Goal: Information Seeking & Learning: Compare options

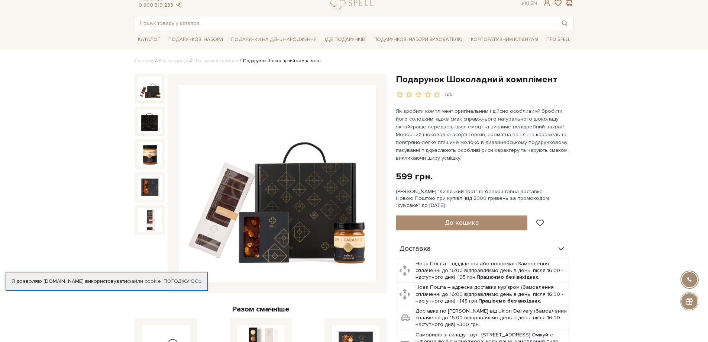
scroll to position [37, 0]
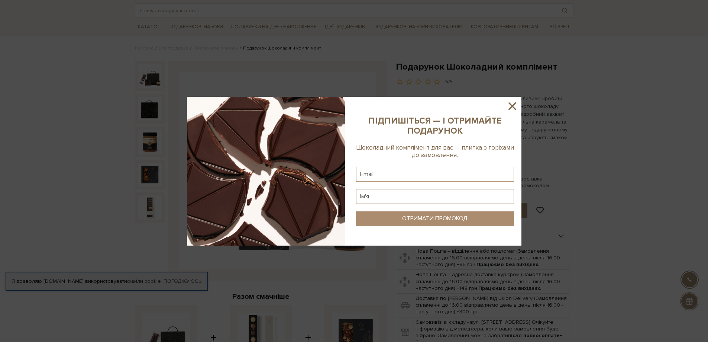
click at [515, 103] on icon at bounding box center [511, 105] width 7 height 7
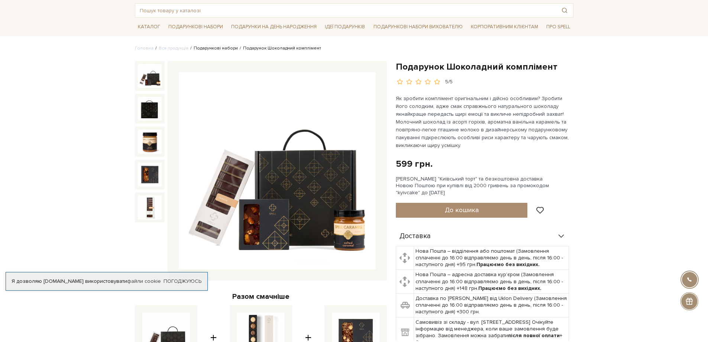
click at [223, 48] on link "Подарункові набори" at bounding box center [216, 48] width 44 height 6
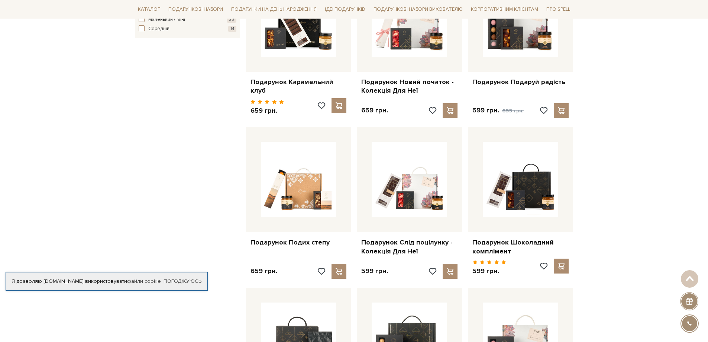
scroll to position [446, 0]
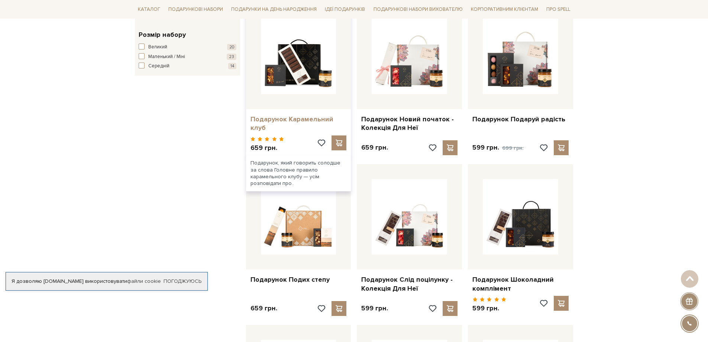
click at [295, 120] on link "Подарунок Карамельний клуб" at bounding box center [298, 123] width 96 height 17
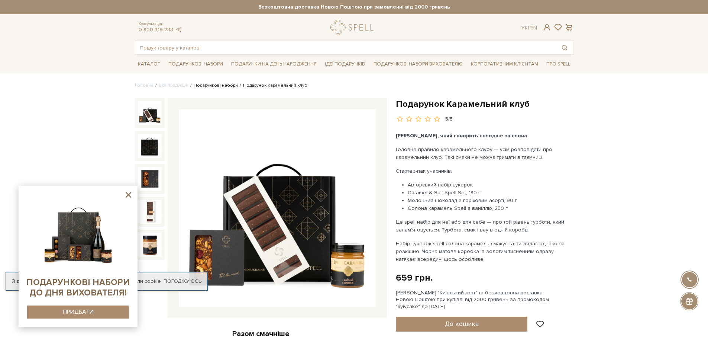
click at [200, 85] on link "Подарункові набори" at bounding box center [216, 86] width 44 height 6
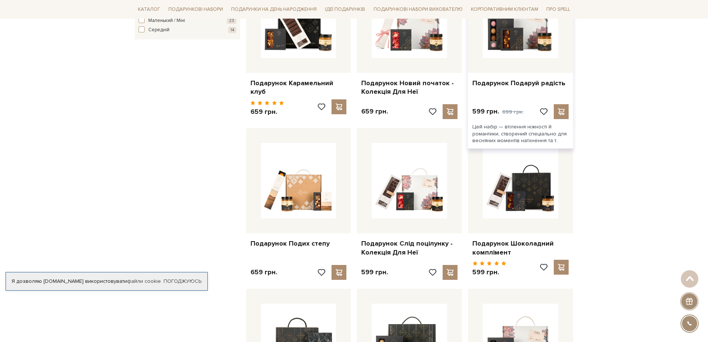
scroll to position [483, 0]
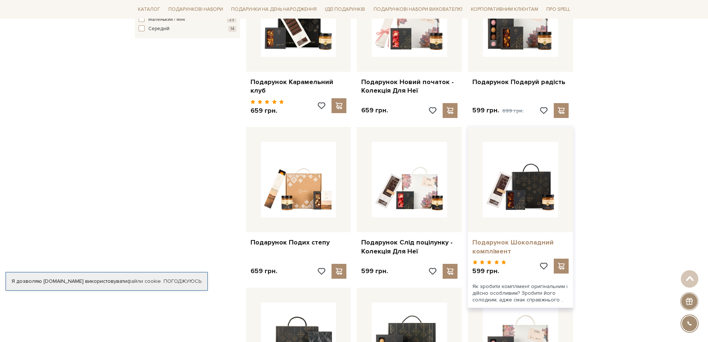
click at [494, 243] on link "Подарунок Шоколадний комплімент" at bounding box center [520, 246] width 96 height 17
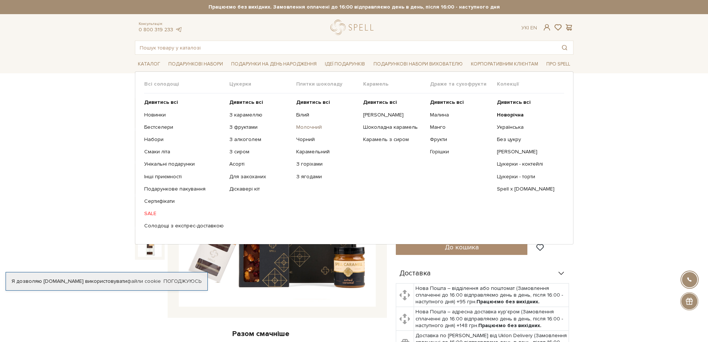
click at [305, 127] on link "Молочний" at bounding box center [326, 127] width 61 height 7
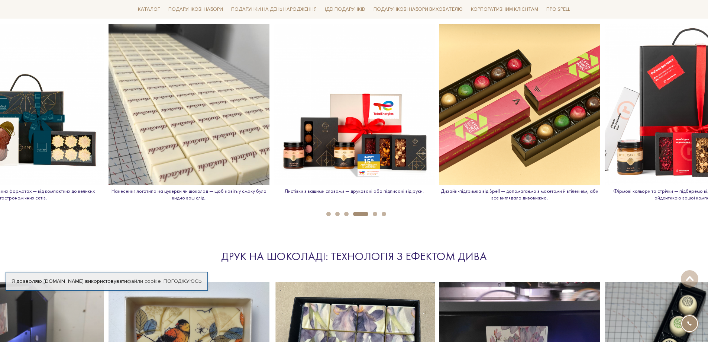
scroll to position [812, 0]
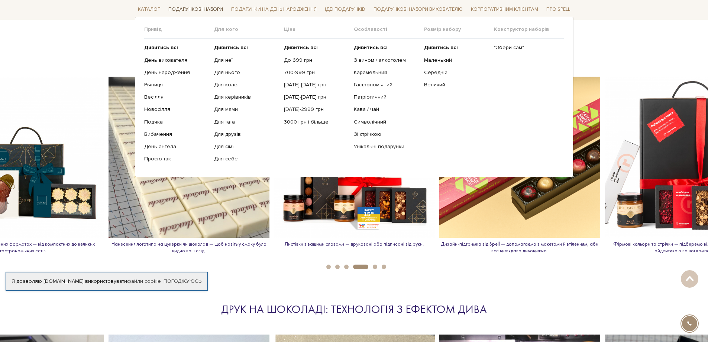
click at [184, 9] on link "Подарункові набори" at bounding box center [195, 10] width 61 height 12
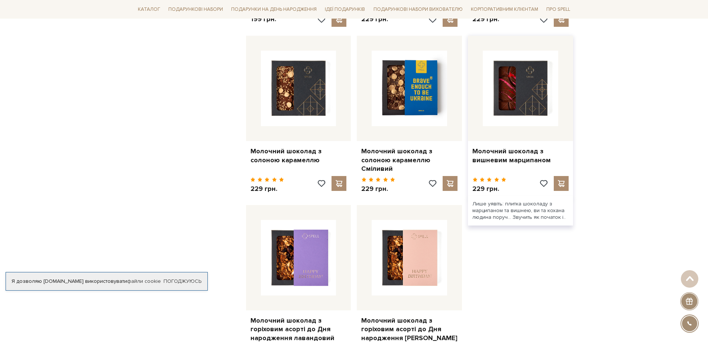
scroll to position [892, 0]
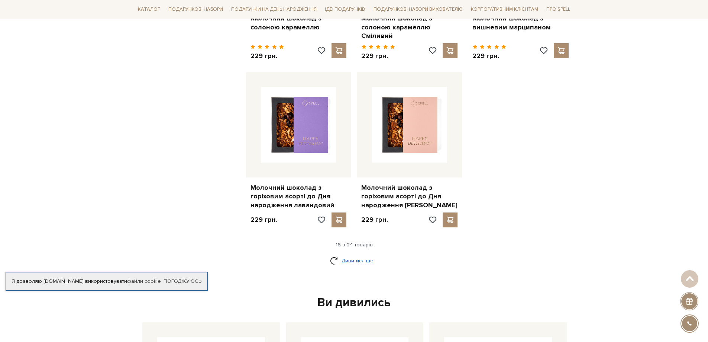
click at [349, 259] on link "Дивитися ще" at bounding box center [354, 260] width 48 height 13
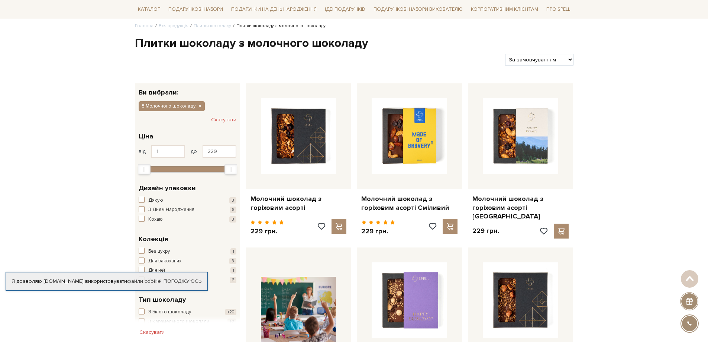
scroll to position [0, 0]
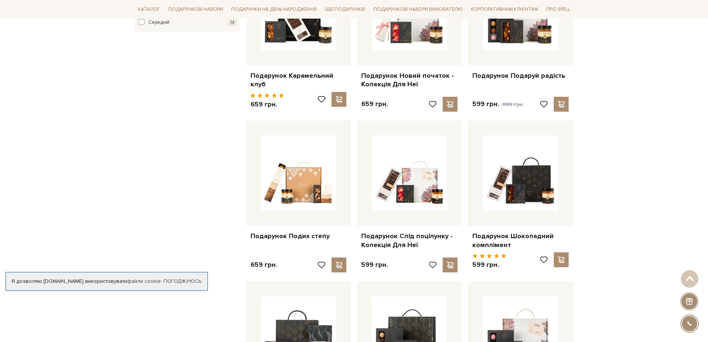
scroll to position [557, 0]
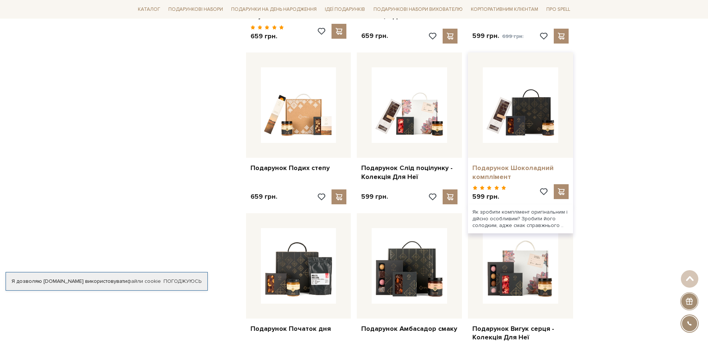
click at [489, 164] on link "Подарунок Шоколадний комплімент" at bounding box center [520, 172] width 96 height 17
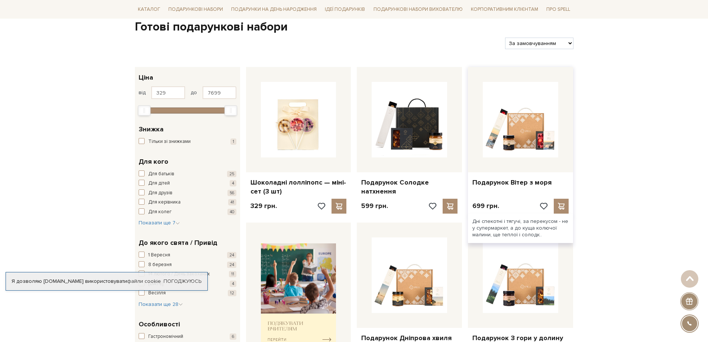
scroll to position [37, 0]
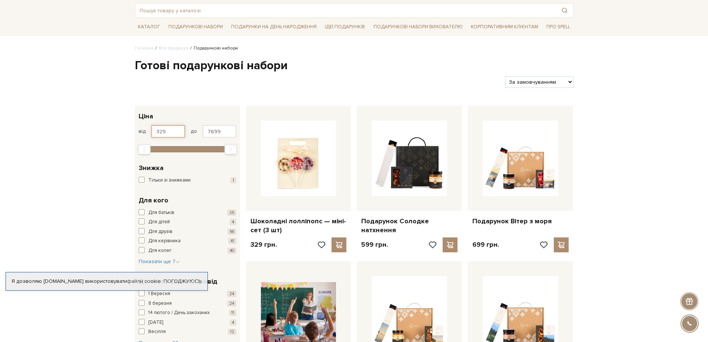
drag, startPoint x: 168, startPoint y: 130, endPoint x: 136, endPoint y: 131, distance: 32.0
click at [136, 131] on div "329 - 7,7 тис. грн. Ціна від 329 до 7699 329 2 тис. 4 тис. 6 тис. 8 тис. Вибері…" at bounding box center [187, 132] width 105 height 52
type input "400"
drag, startPoint x: 220, startPoint y: 130, endPoint x: 197, endPoint y: 128, distance: 22.7
click at [197, 128] on div "від 400 до 7699" at bounding box center [188, 131] width 98 height 13
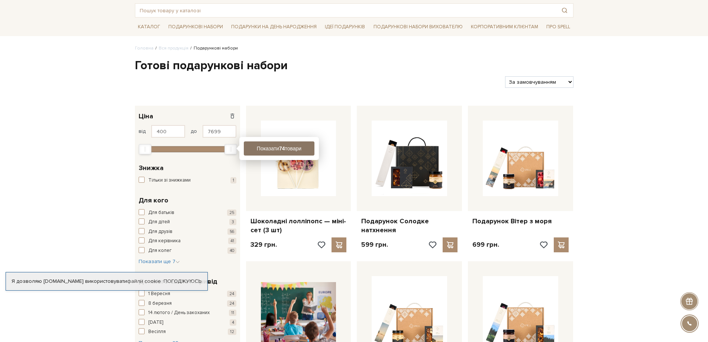
click at [272, 148] on button "Показати 74 товари" at bounding box center [279, 148] width 71 height 14
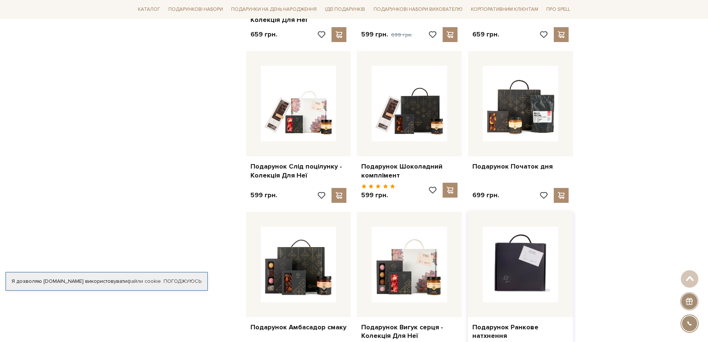
scroll to position [557, 0]
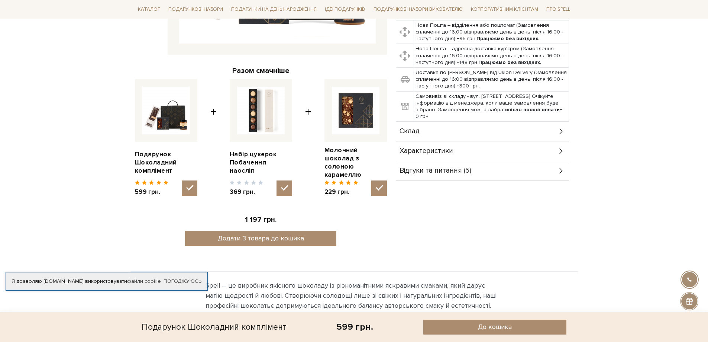
scroll to position [260, 0]
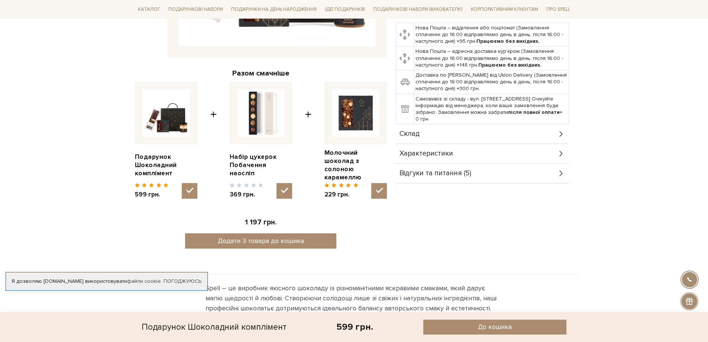
click at [483, 155] on div "Характеристики" at bounding box center [482, 153] width 173 height 19
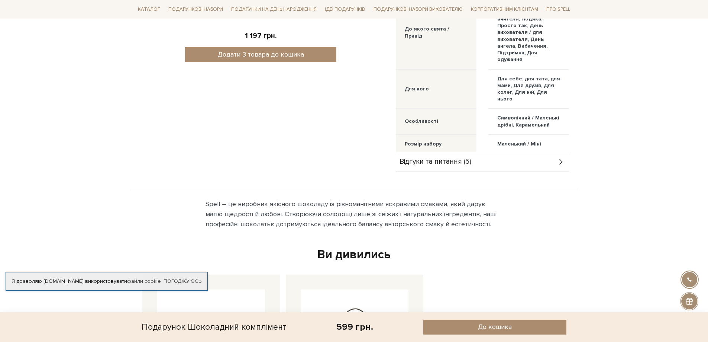
scroll to position [483, 0]
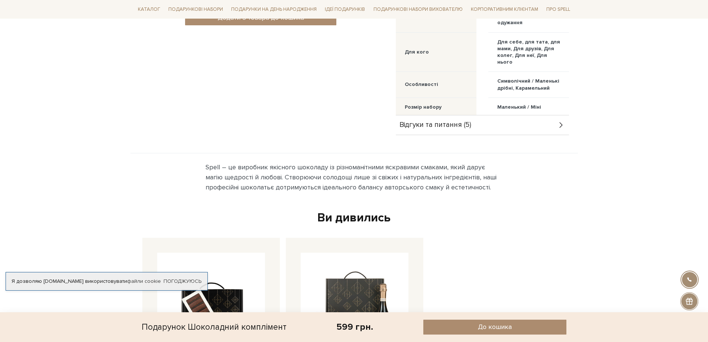
click at [475, 127] on div "Відгуки та питання (5)" at bounding box center [482, 124] width 173 height 19
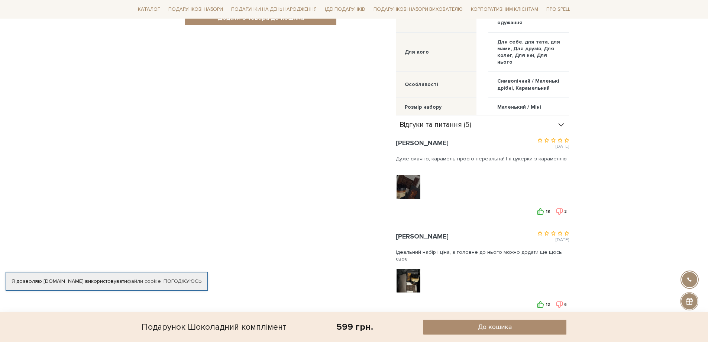
click at [475, 121] on div "Відгуки та питання (5)" at bounding box center [482, 124] width 173 height 19
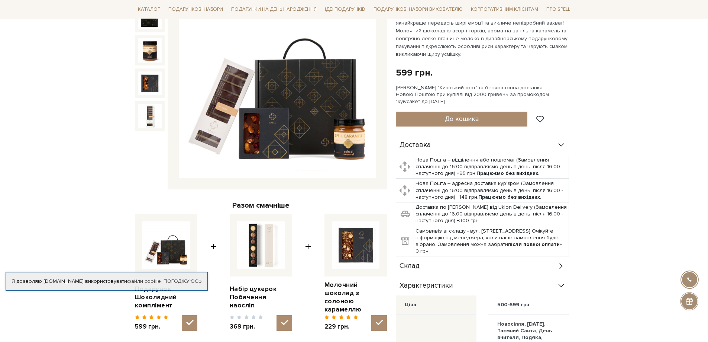
scroll to position [0, 0]
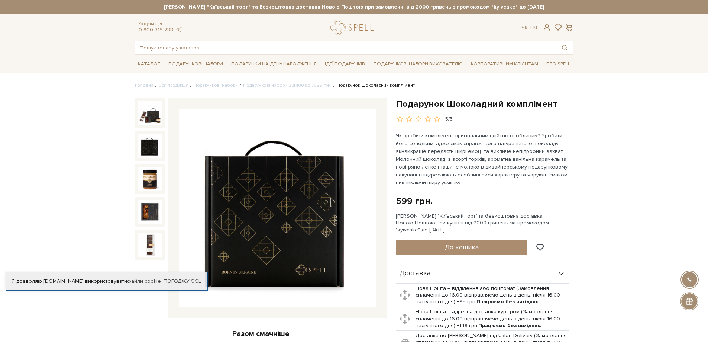
click at [149, 145] on img at bounding box center [150, 146] width 24 height 24
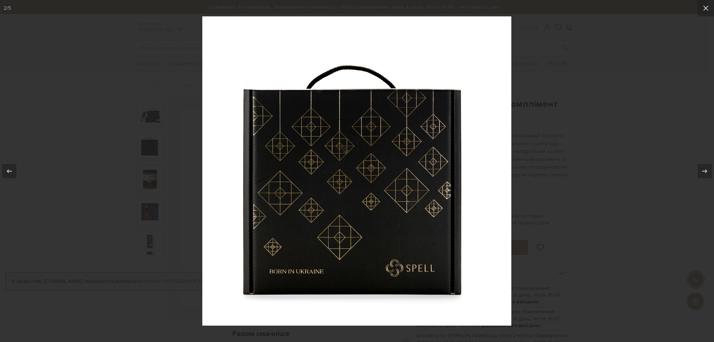
click at [560, 182] on div at bounding box center [357, 171] width 714 height 342
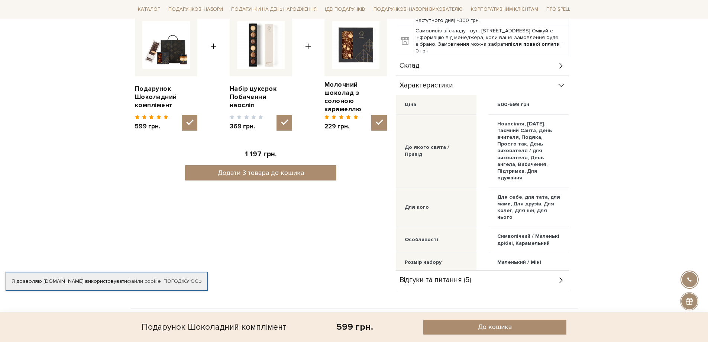
scroll to position [334, 0]
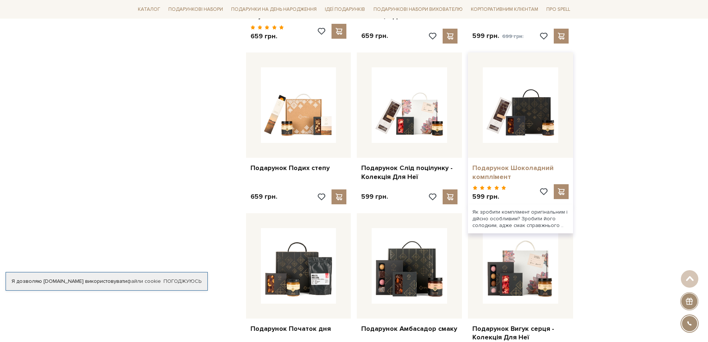
click at [513, 168] on link "Подарунок Шоколадний комплімент" at bounding box center [520, 172] width 96 height 17
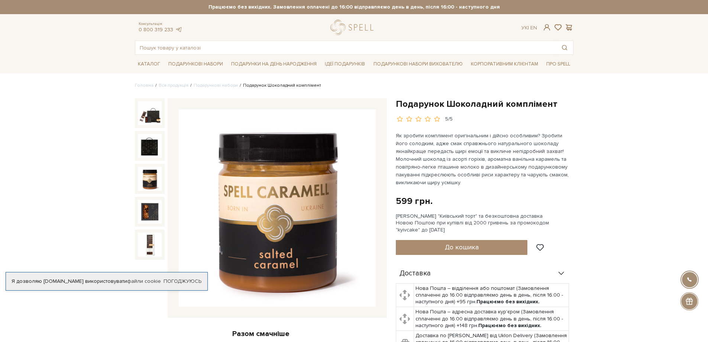
click at [144, 185] on img at bounding box center [150, 179] width 24 height 24
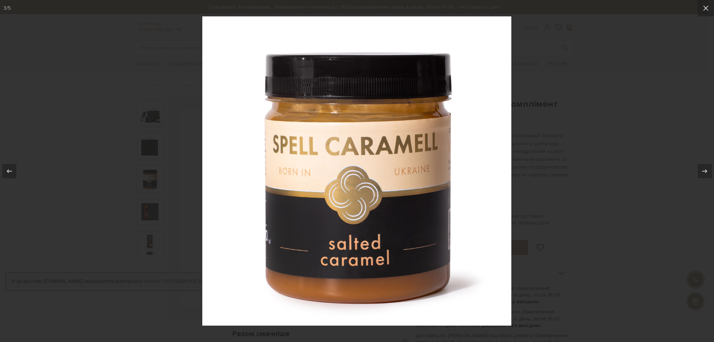
click at [537, 232] on div at bounding box center [357, 171] width 714 height 342
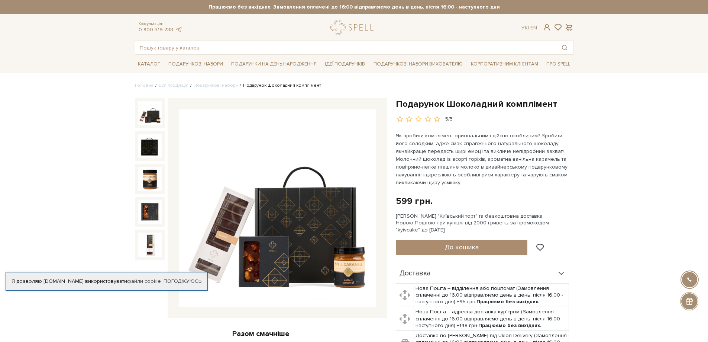
click at [153, 119] on img at bounding box center [150, 113] width 24 height 24
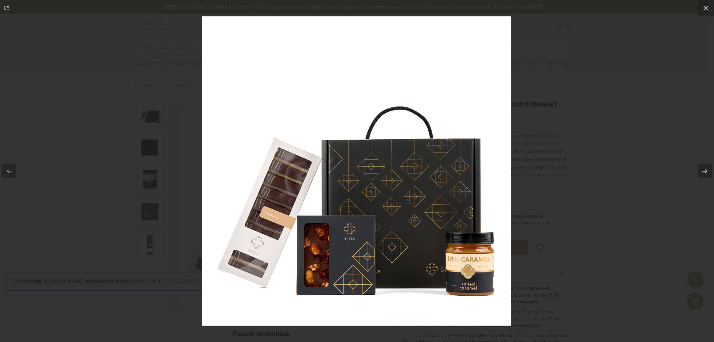
click at [595, 176] on div at bounding box center [357, 171] width 714 height 342
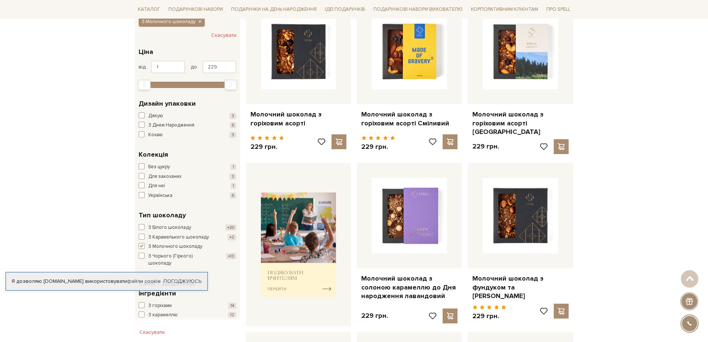
scroll to position [149, 0]
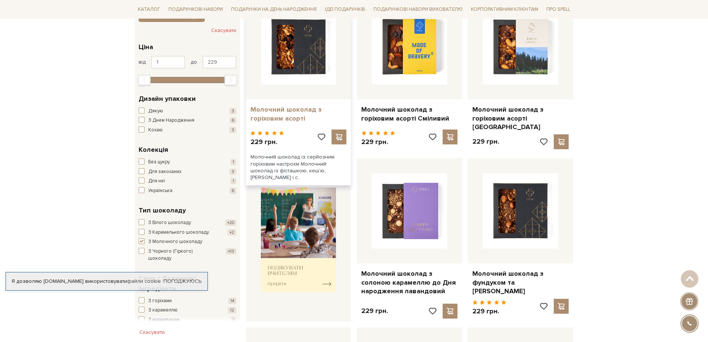
click at [284, 117] on link "Молочний шоколад з горіховим асорті" at bounding box center [298, 113] width 96 height 17
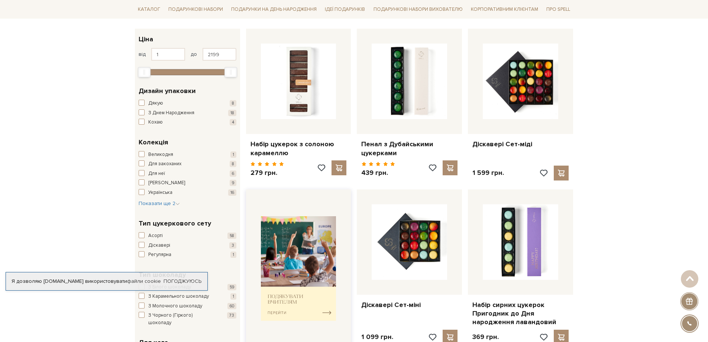
scroll to position [111, 0]
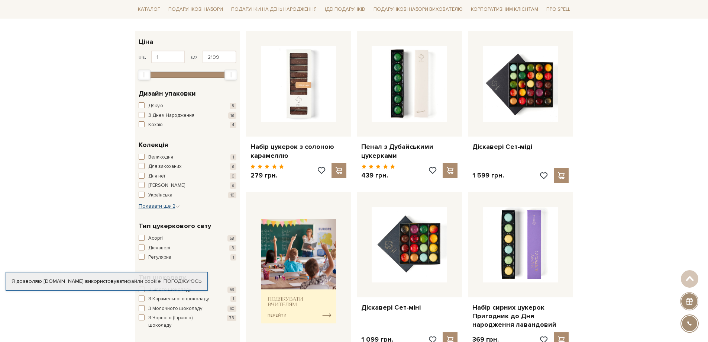
click at [172, 207] on span "Показати ще 2" at bounding box center [159, 206] width 41 height 6
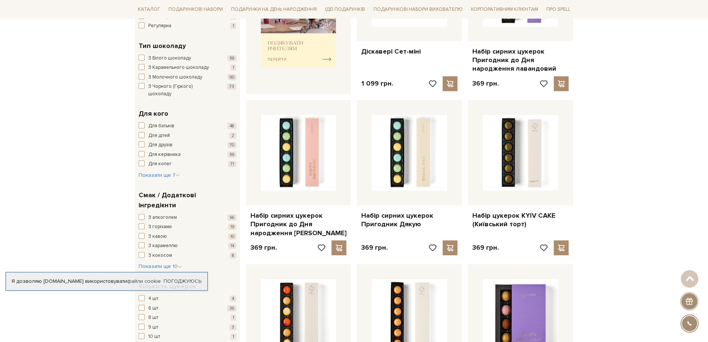
scroll to position [372, 0]
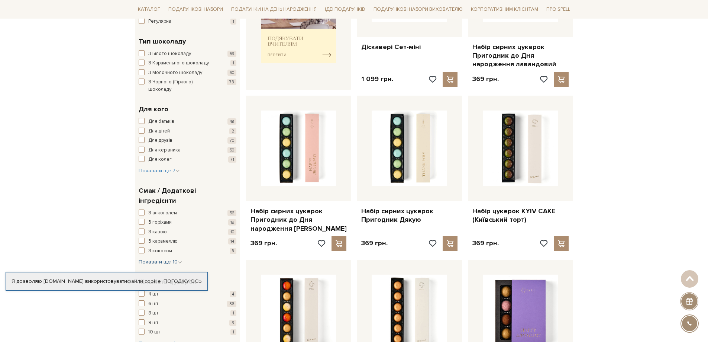
click at [162, 258] on span "Показати ще 10" at bounding box center [160, 261] width 43 height 6
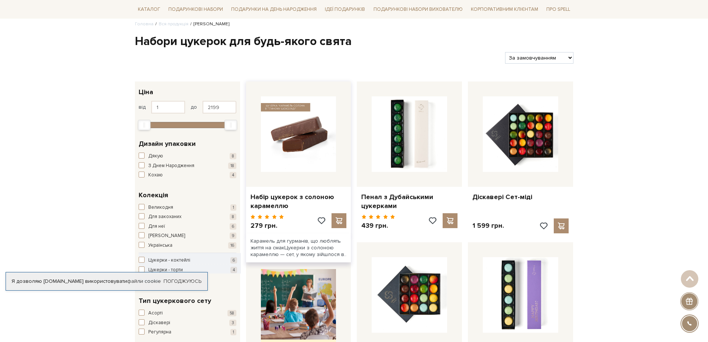
scroll to position [0, 0]
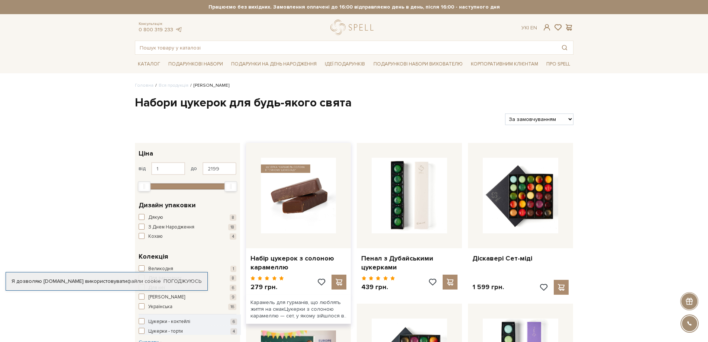
click at [299, 220] on img at bounding box center [298, 195] width 75 height 75
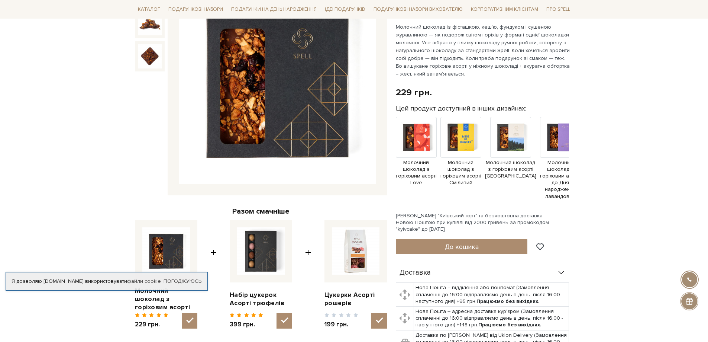
scroll to position [111, 0]
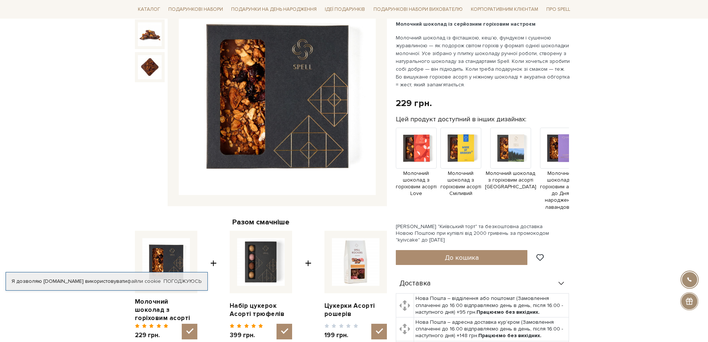
click at [148, 74] on img at bounding box center [150, 67] width 24 height 24
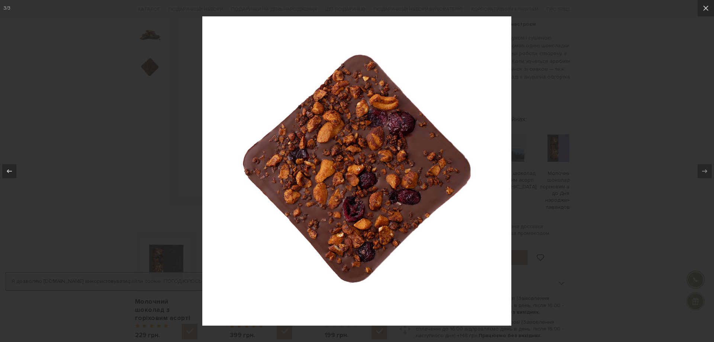
click at [573, 214] on div at bounding box center [357, 171] width 714 height 342
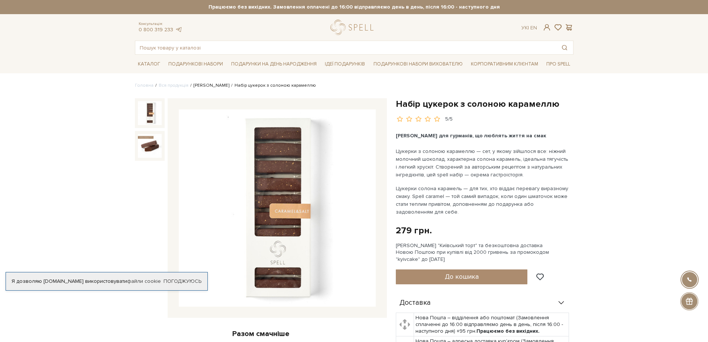
click at [213, 84] on link "Сети цукерок" at bounding box center [212, 86] width 36 height 6
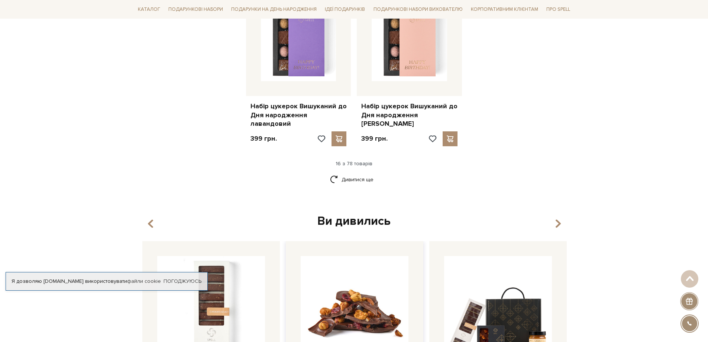
scroll to position [966, 0]
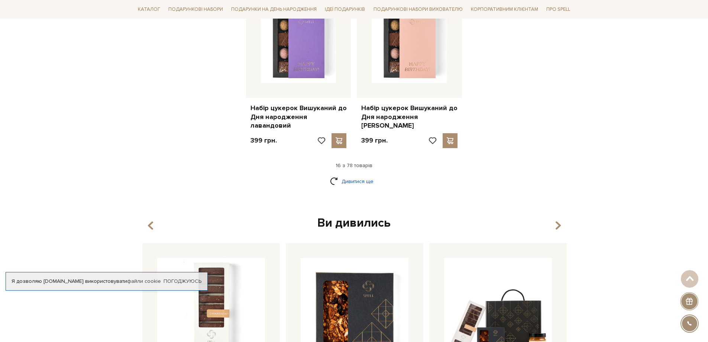
click at [363, 175] on link "Дивитися ще" at bounding box center [354, 181] width 48 height 13
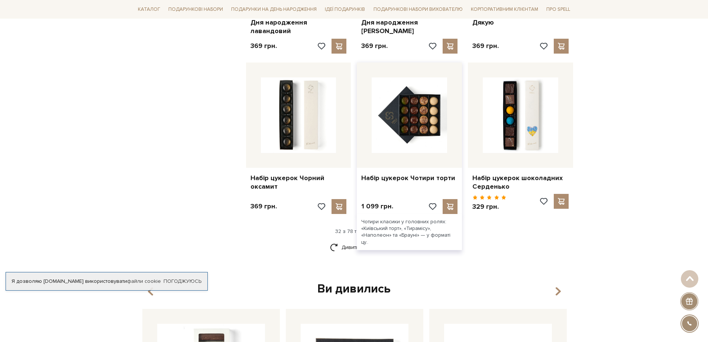
scroll to position [1747, 0]
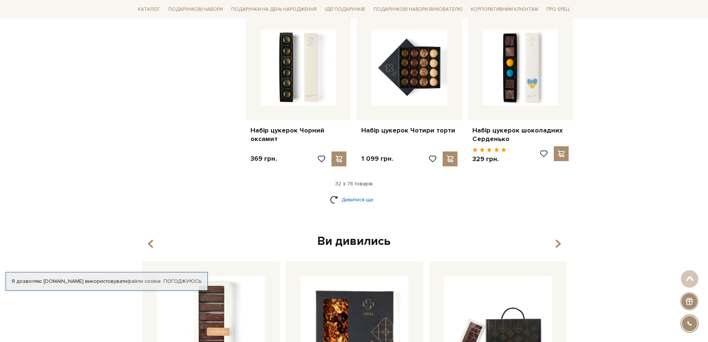
click at [355, 193] on link "Дивитися ще" at bounding box center [354, 199] width 48 height 13
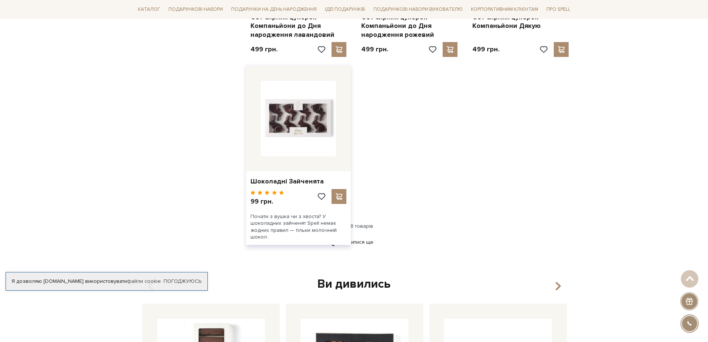
scroll to position [2676, 0]
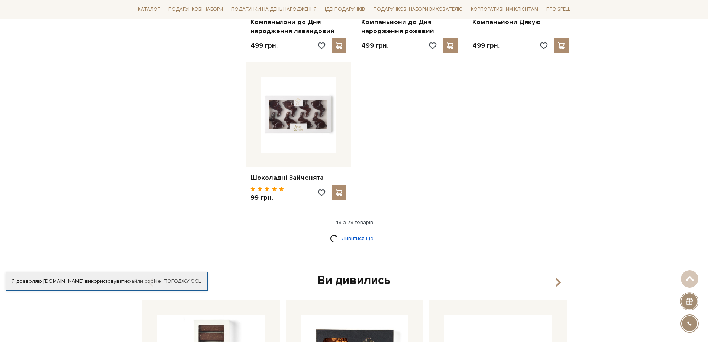
click at [353, 232] on link "Дивитися ще" at bounding box center [354, 238] width 48 height 13
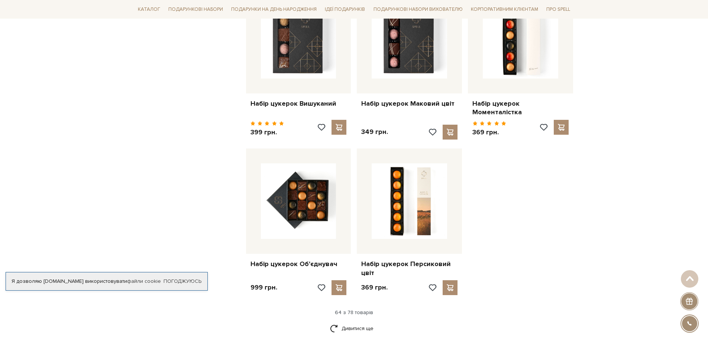
scroll to position [3494, 0]
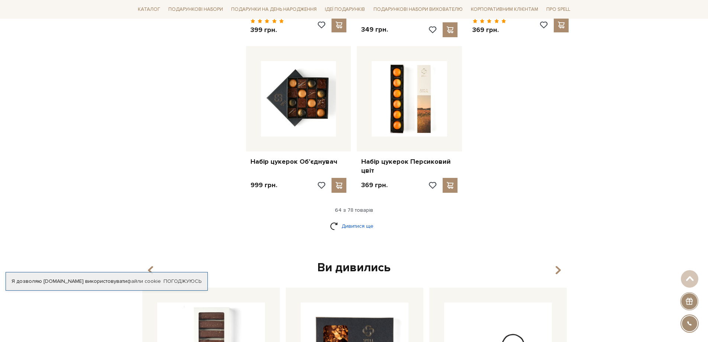
click at [357, 219] on link "Дивитися ще" at bounding box center [354, 225] width 48 height 13
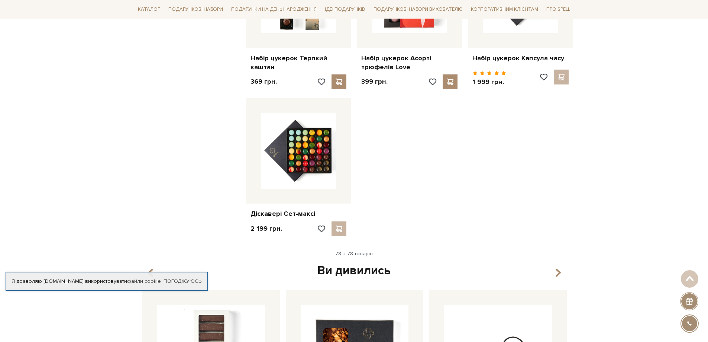
scroll to position [4423, 0]
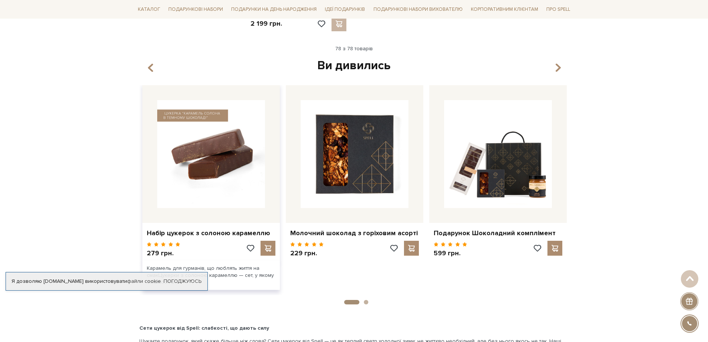
click at [206, 130] on img at bounding box center [211, 154] width 108 height 108
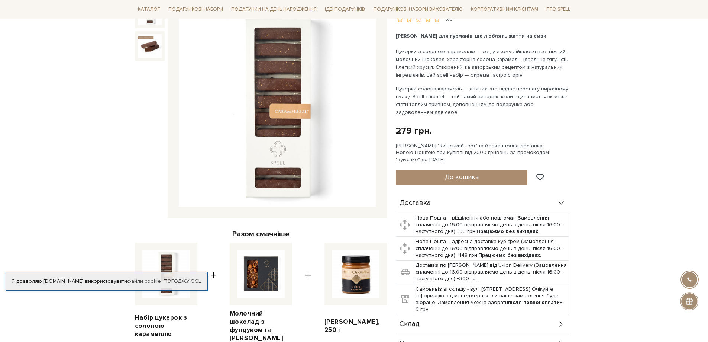
scroll to position [111, 0]
